Goal: Consume media (video, audio)

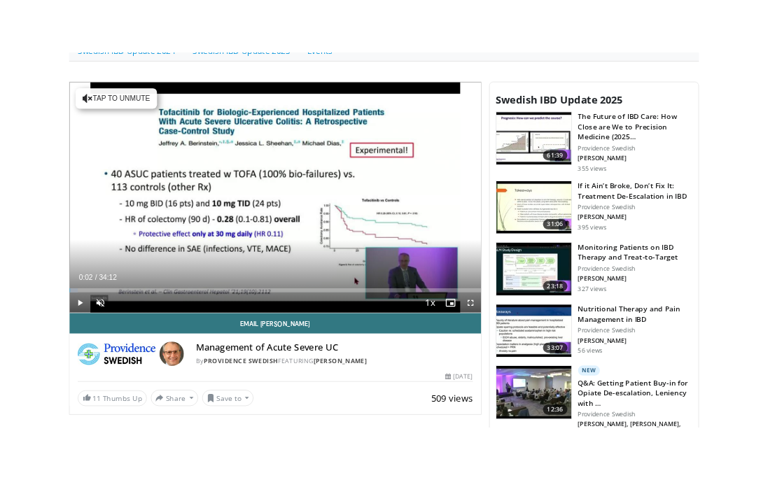
scroll to position [402, 0]
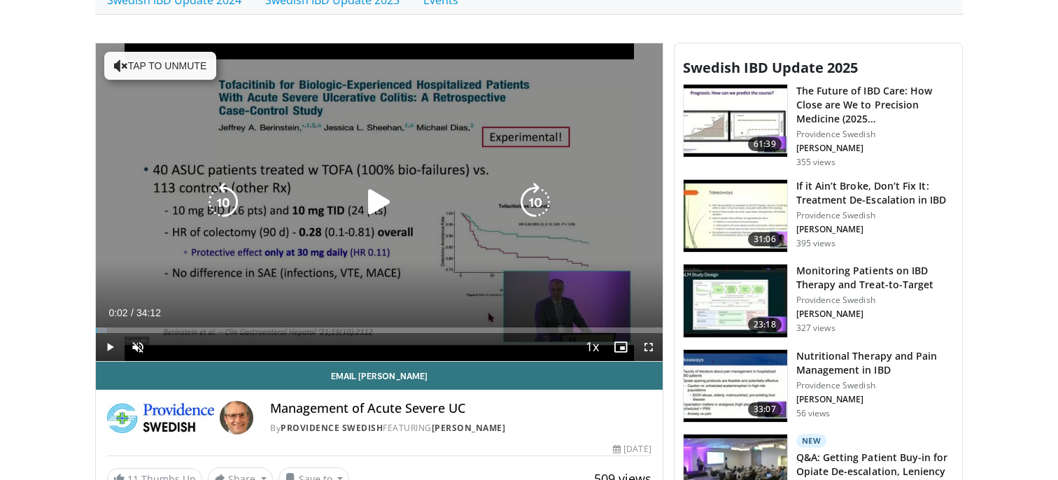
click at [204, 70] on button "Tap to unmute" at bounding box center [160, 66] width 112 height 28
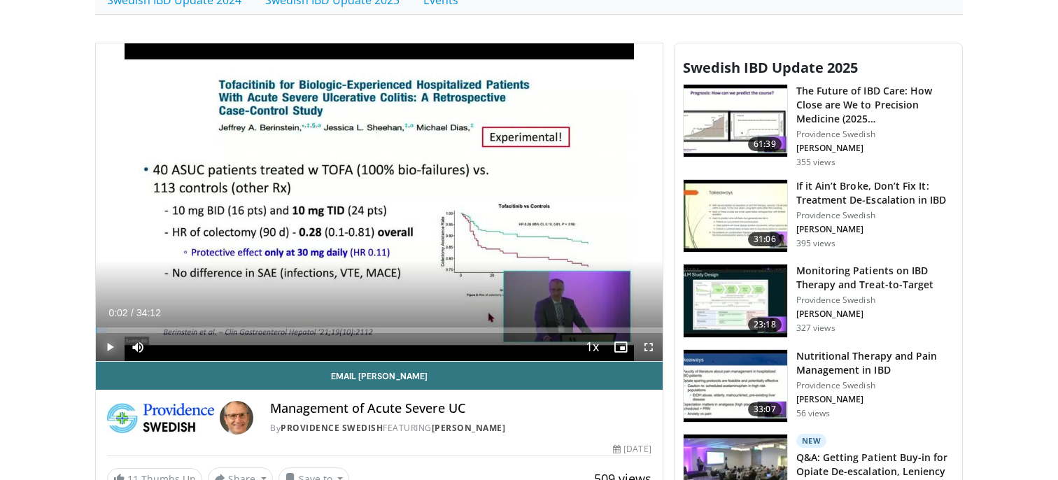
click at [110, 350] on span "Video Player" at bounding box center [110, 347] width 28 height 28
click at [650, 355] on span "Video Player" at bounding box center [649, 347] width 28 height 28
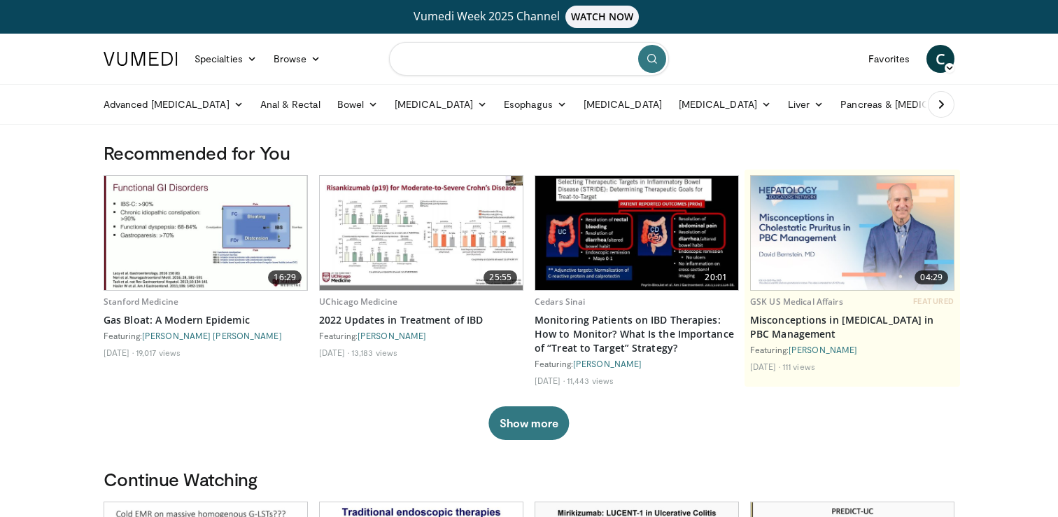
click at [501, 64] on input "Search topics, interventions" at bounding box center [529, 59] width 280 height 34
type input "**********"
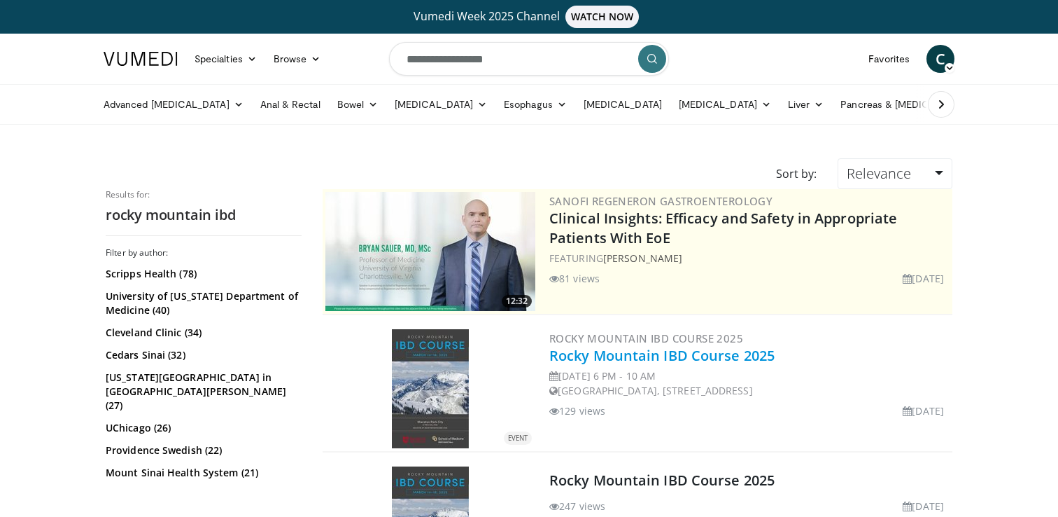
click at [635, 360] on link "Rocky Mountain IBD Course 2025" at bounding box center [661, 355] width 225 height 19
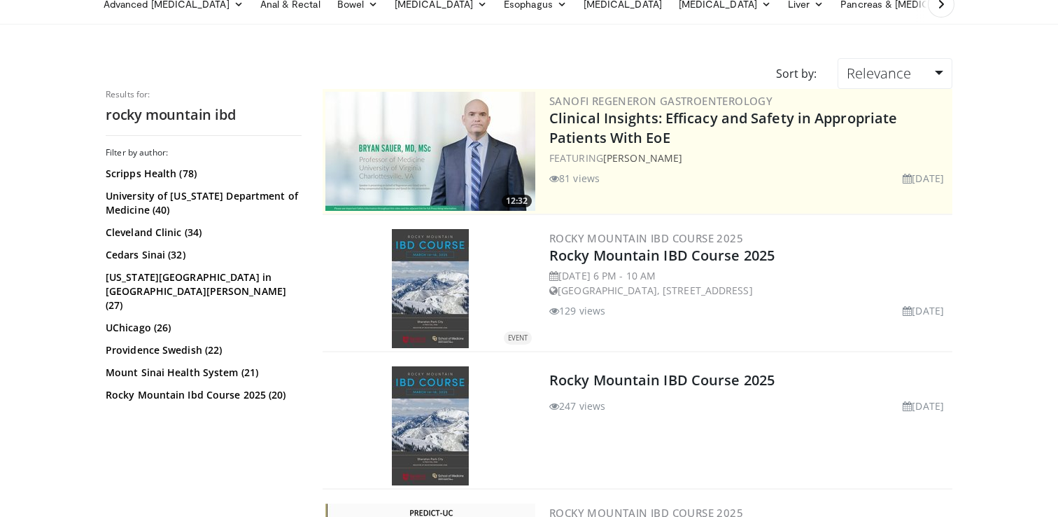
scroll to position [136, 0]
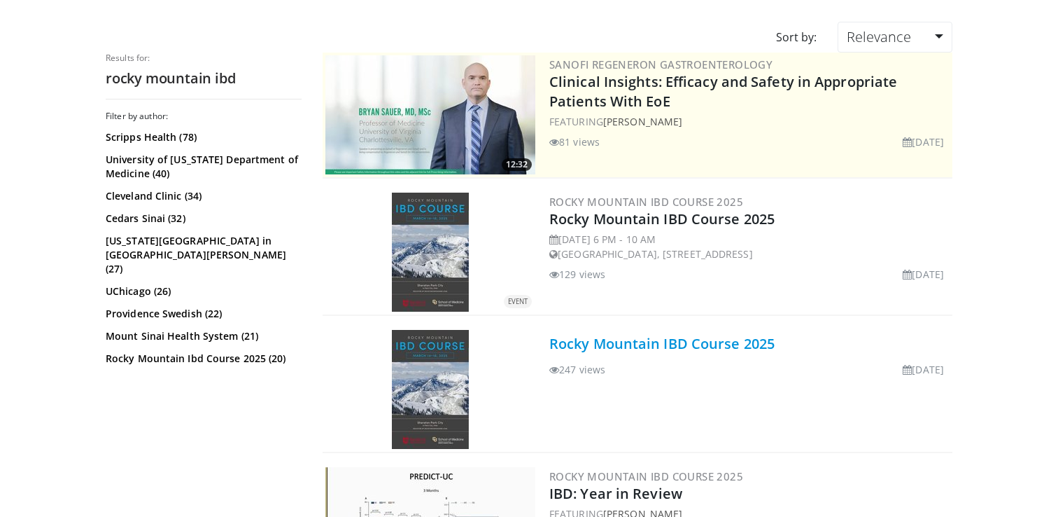
click at [722, 342] on link "Rocky Mountain IBD Course 2025" at bounding box center [661, 343] width 225 height 19
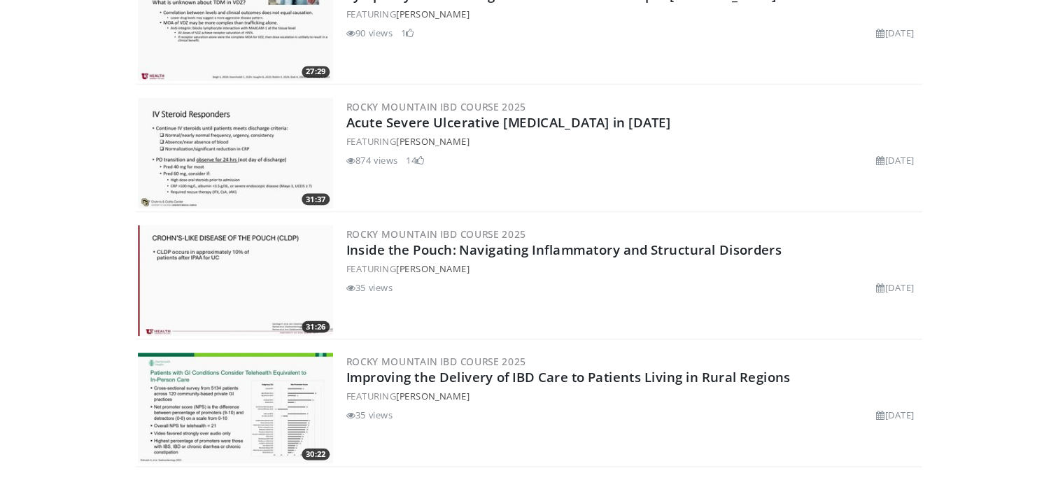
scroll to position [1396, 0]
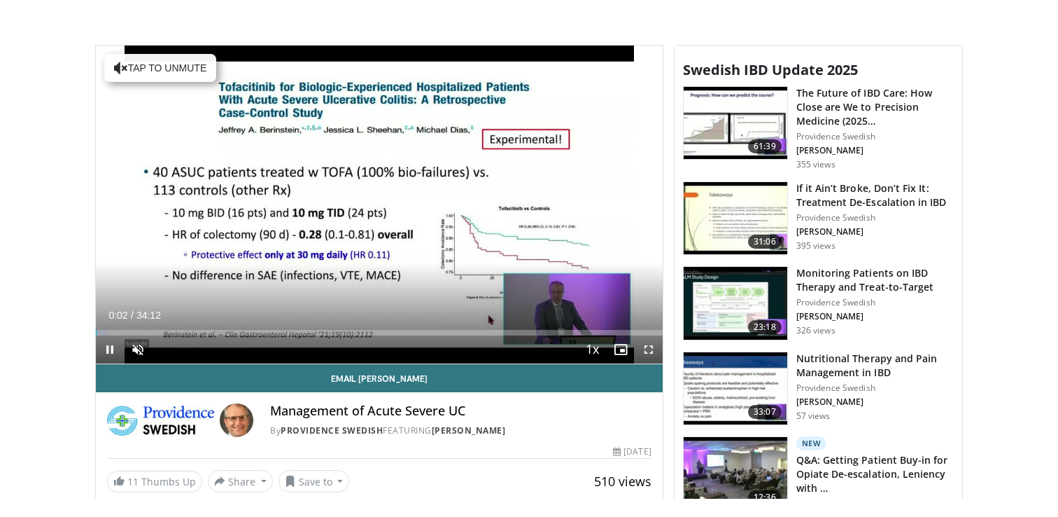
scroll to position [399, 0]
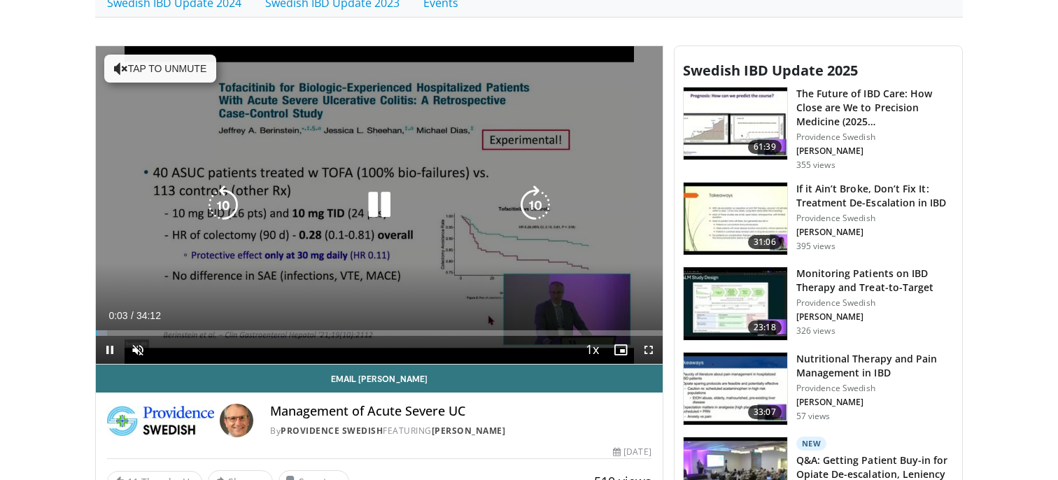
click at [178, 66] on button "Tap to unmute" at bounding box center [160, 69] width 112 height 28
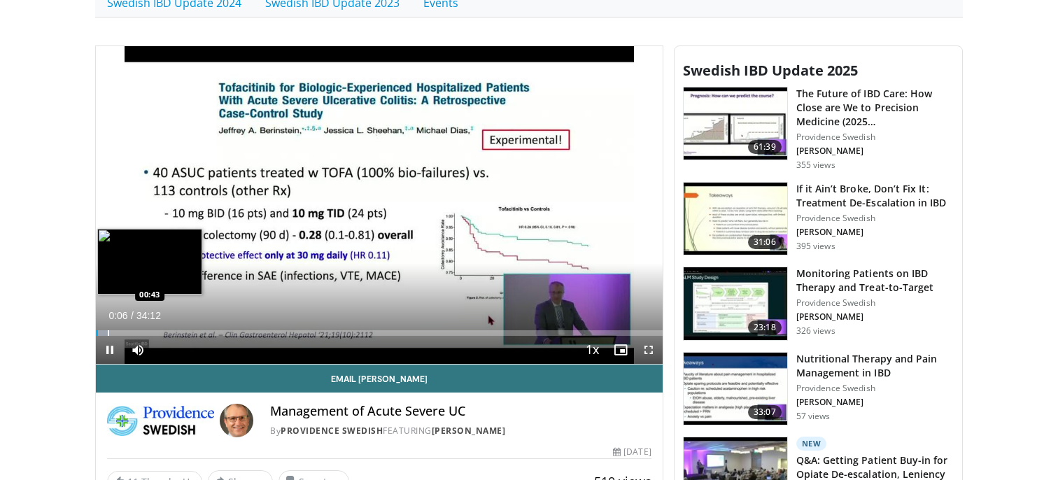
click at [108, 330] on div "Progress Bar" at bounding box center [108, 333] width 1 height 6
click at [104, 332] on div "Progress Bar" at bounding box center [104, 333] width 1 height 6
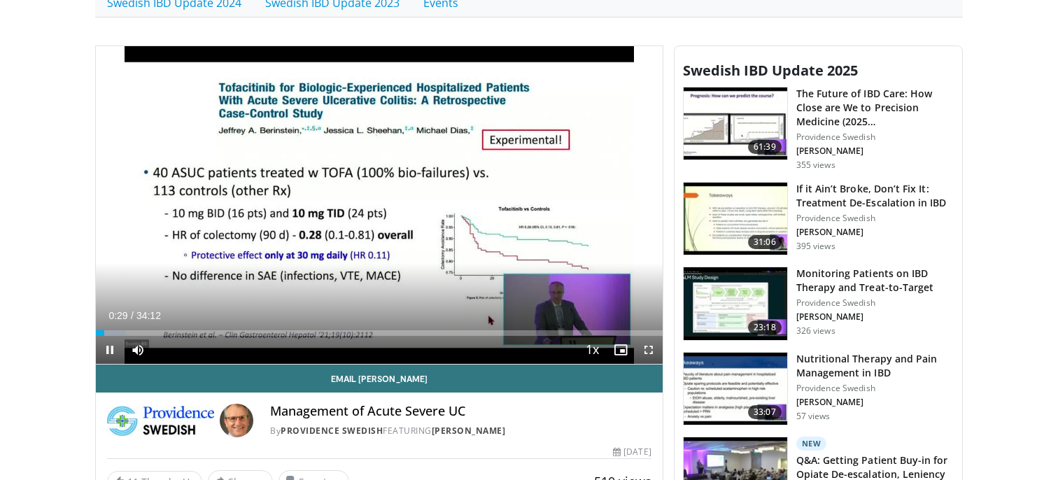
click at [649, 355] on span "Video Player" at bounding box center [649, 350] width 28 height 28
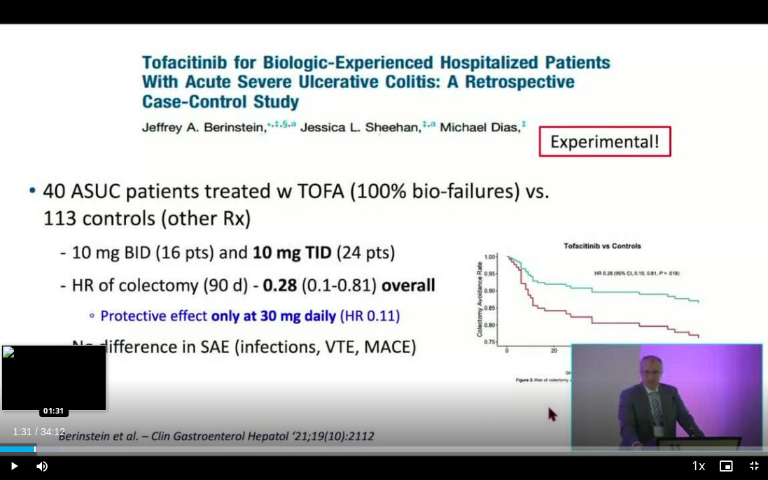
click at [34, 449] on div "Progress Bar" at bounding box center [34, 450] width 1 height 6
click at [32, 449] on div "Progress Bar" at bounding box center [32, 450] width 1 height 6
click at [25, 448] on div "Progress Bar" at bounding box center [25, 450] width 1 height 6
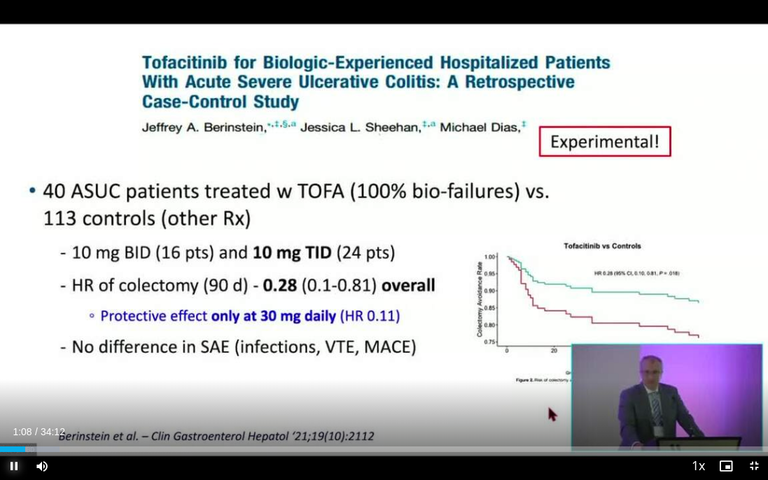
click at [13, 465] on span "Video Player" at bounding box center [14, 466] width 28 height 28
click at [17, 458] on span "Video Player" at bounding box center [14, 466] width 28 height 28
click at [756, 461] on span "Video Player" at bounding box center [754, 466] width 28 height 28
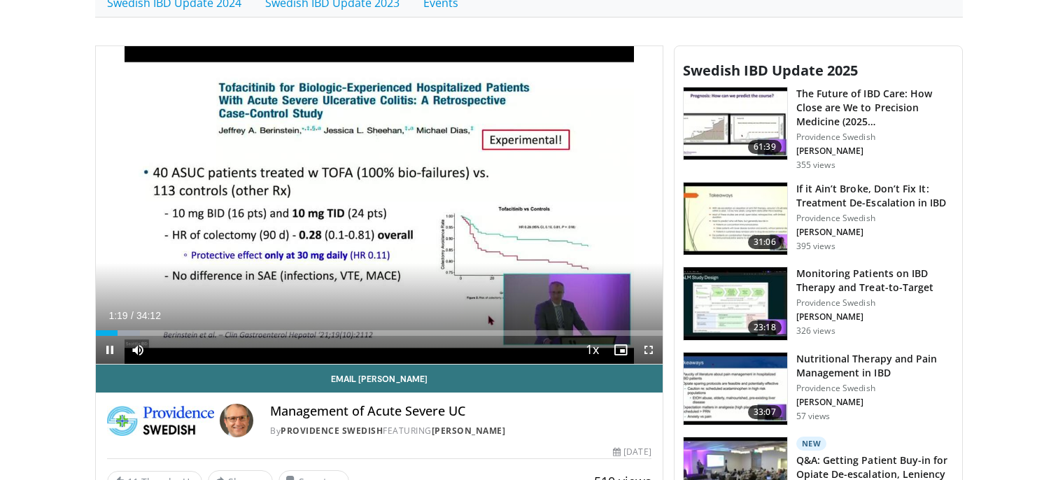
click at [647, 358] on span "Video Player" at bounding box center [649, 350] width 28 height 28
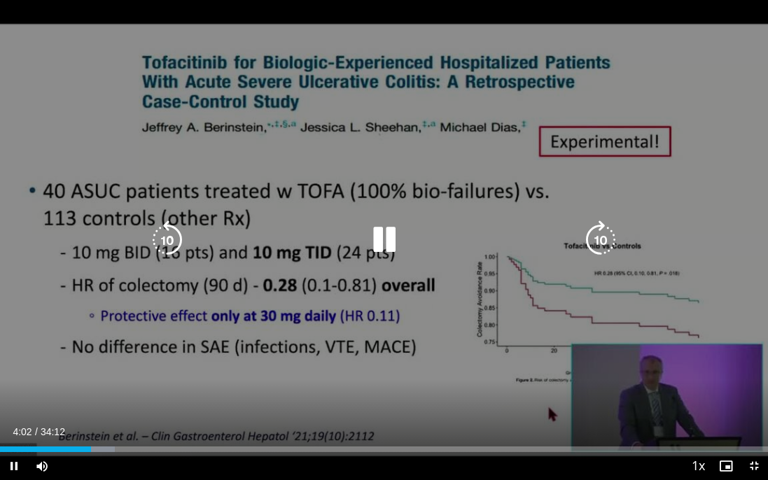
click at [383, 256] on icon "Video Player" at bounding box center [384, 239] width 39 height 39
click at [388, 243] on icon "Video Player" at bounding box center [384, 239] width 39 height 39
click at [382, 246] on icon "Video Player" at bounding box center [384, 239] width 39 height 39
click at [390, 246] on icon "Video Player" at bounding box center [384, 239] width 39 height 39
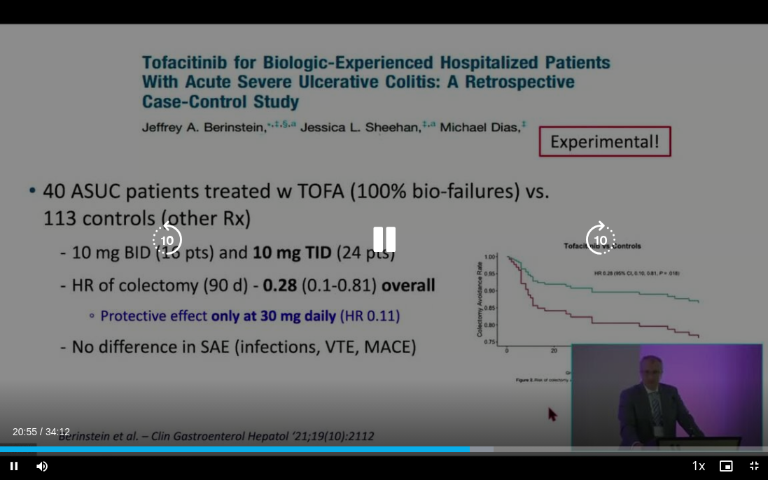
click at [385, 244] on icon "Video Player" at bounding box center [384, 239] width 39 height 39
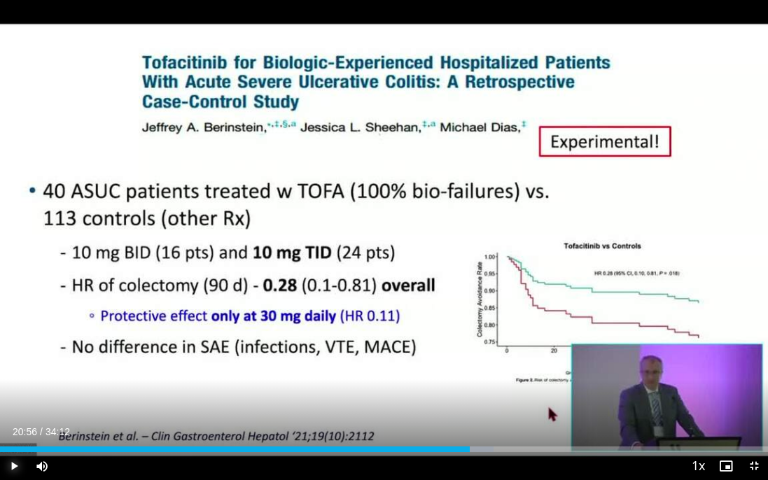
click at [14, 465] on span "Video Player" at bounding box center [14, 466] width 28 height 28
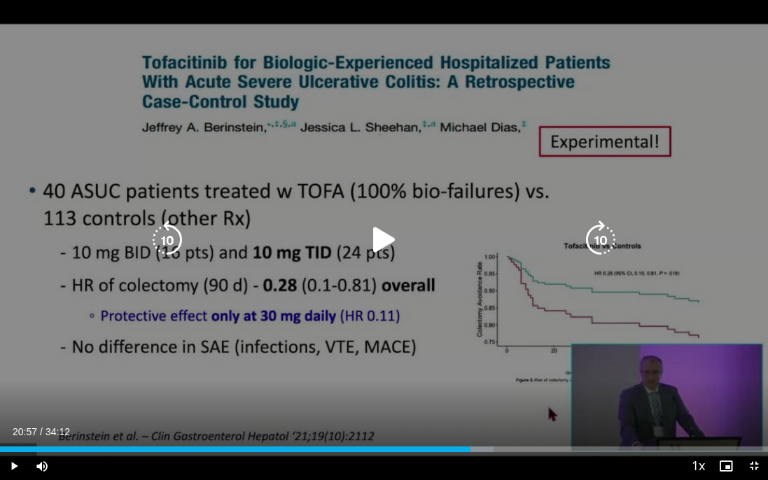
click at [386, 253] on icon "Video Player" at bounding box center [384, 239] width 39 height 39
click at [389, 244] on icon "Video Player" at bounding box center [384, 239] width 39 height 39
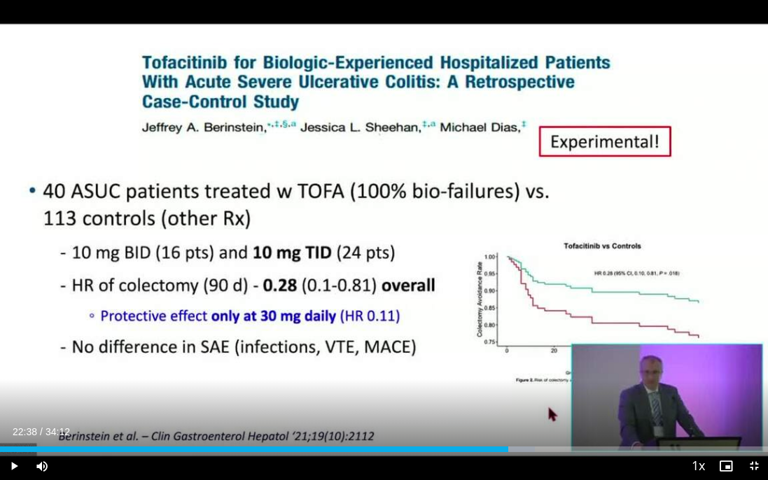
click at [507, 451] on div "Loaded : 69.61% 22:38 22:38" at bounding box center [384, 450] width 768 height 6
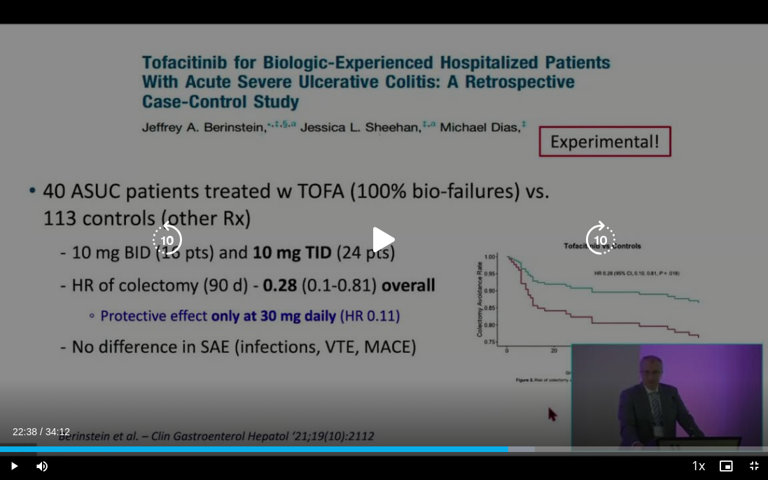
click at [394, 254] on icon "Video Player" at bounding box center [384, 239] width 39 height 39
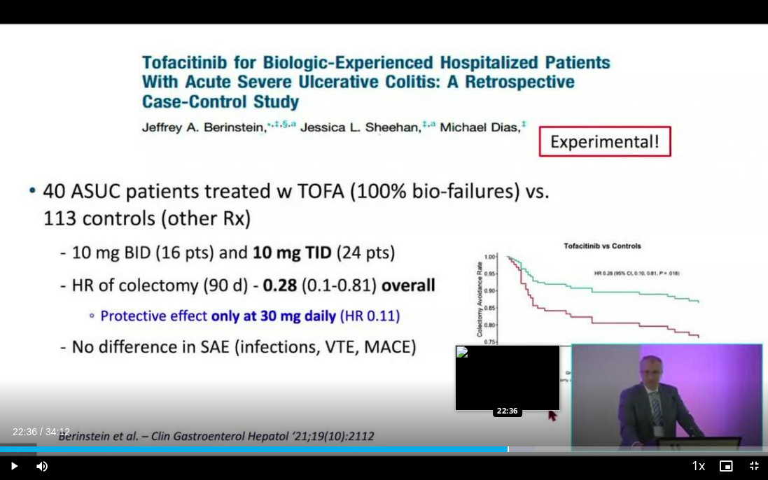
click at [507, 451] on div "Progress Bar" at bounding box center [507, 450] width 1 height 6
click at [505, 451] on div "Progress Bar" at bounding box center [505, 450] width 1 height 6
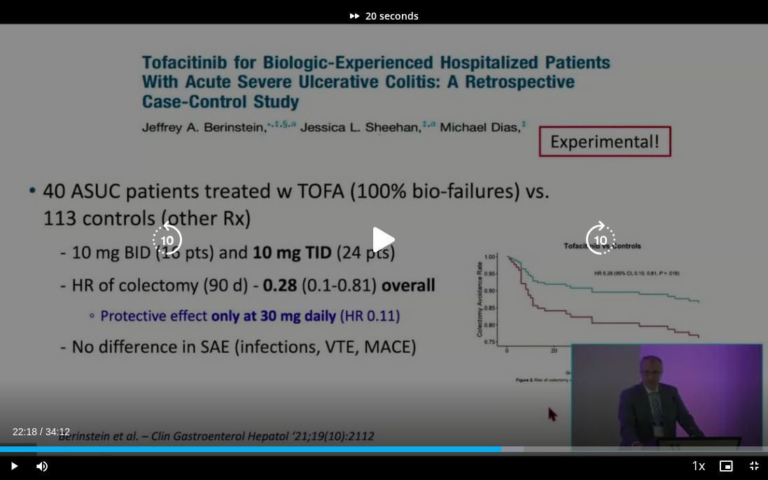
click at [405, 244] on div "Video Player" at bounding box center [383, 240] width 461 height 28
click at [383, 241] on icon "Video Player" at bounding box center [384, 239] width 39 height 39
click at [378, 244] on icon "Video Player" at bounding box center [384, 239] width 39 height 39
click at [385, 244] on icon "Video Player" at bounding box center [384, 239] width 39 height 39
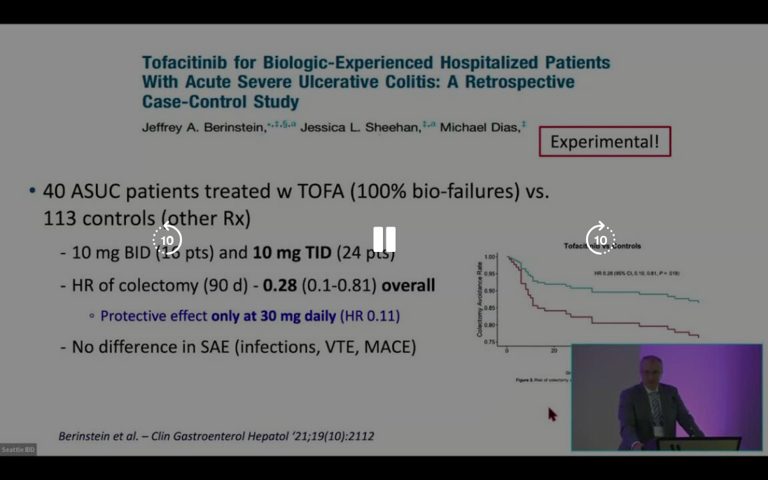
click at [381, 247] on icon "Video Player" at bounding box center [384, 239] width 39 height 39
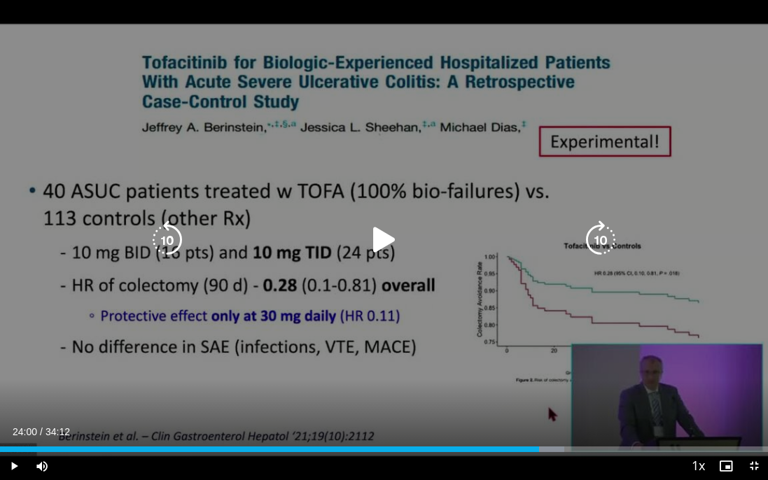
click at [380, 244] on icon "Video Player" at bounding box center [384, 239] width 39 height 39
click at [379, 232] on icon "Video Player" at bounding box center [384, 239] width 39 height 39
click at [537, 155] on div "20 seconds Tap to unmute" at bounding box center [384, 240] width 768 height 480
click at [243, 273] on div "20 seconds Tap to unmute" at bounding box center [384, 240] width 768 height 480
